Goal: Information Seeking & Learning: Learn about a topic

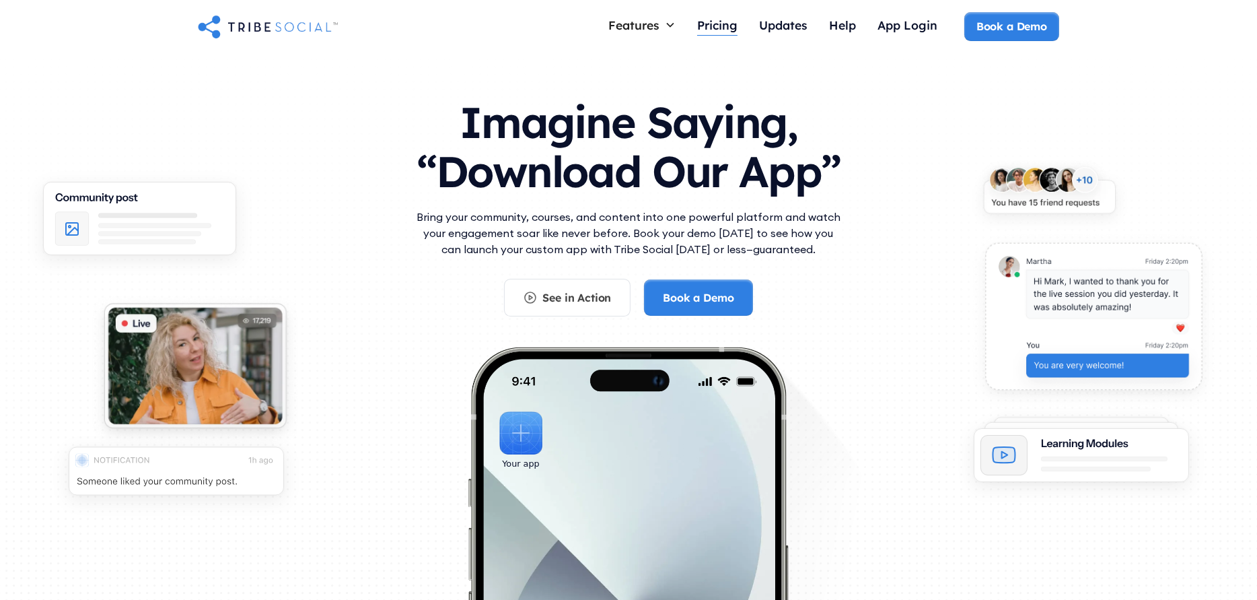
click at [721, 22] on div "Pricing" at bounding box center [717, 24] width 40 height 15
